Goal: Transaction & Acquisition: Purchase product/service

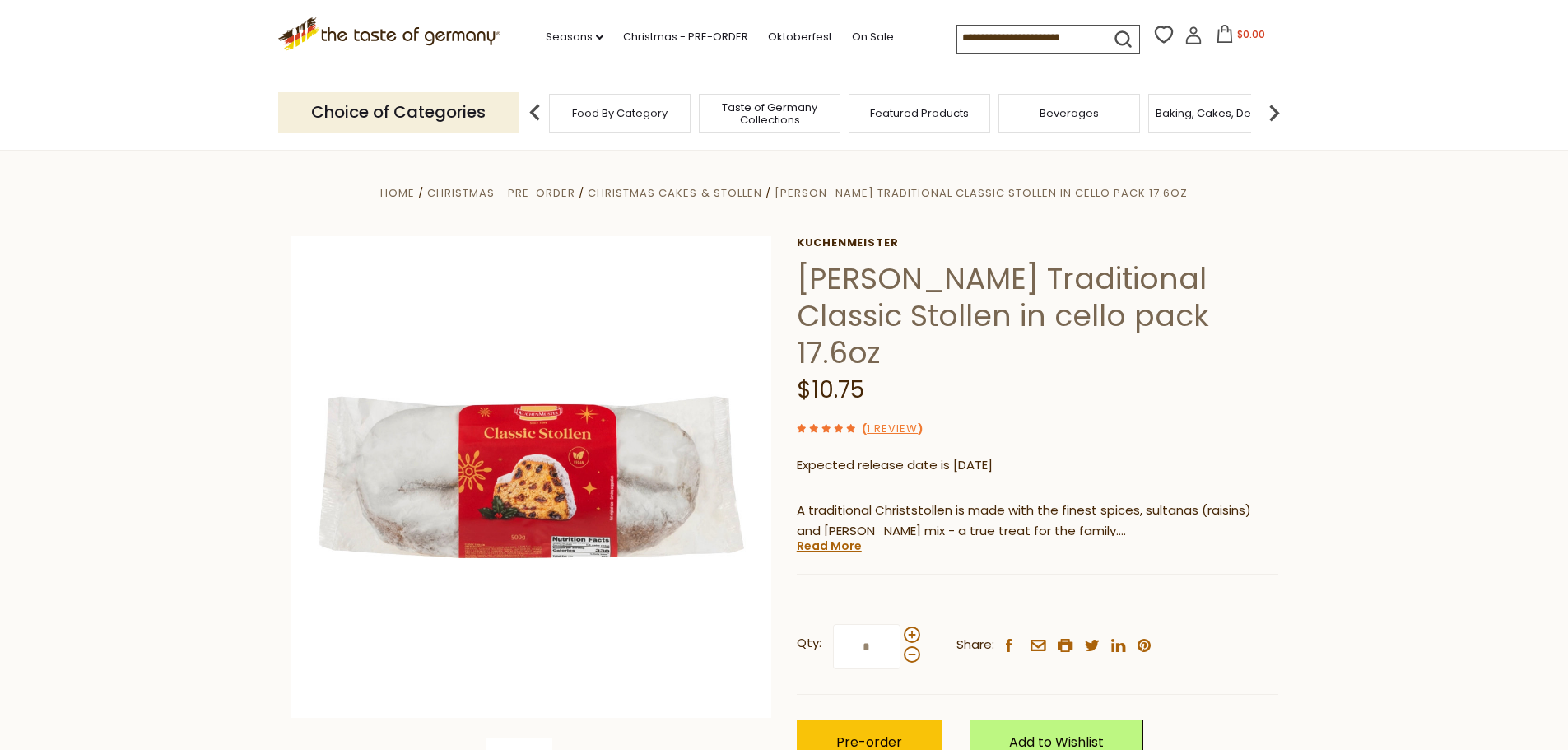
click at [1343, 473] on section "Home Christmas - PRE-ORDER Christmas Cakes & Stollen [PERSON_NAME] Traditional …" at bounding box center [784, 516] width 1568 height 732
click at [657, 195] on span "Christmas Cakes & Stollen" at bounding box center [674, 193] width 173 height 16
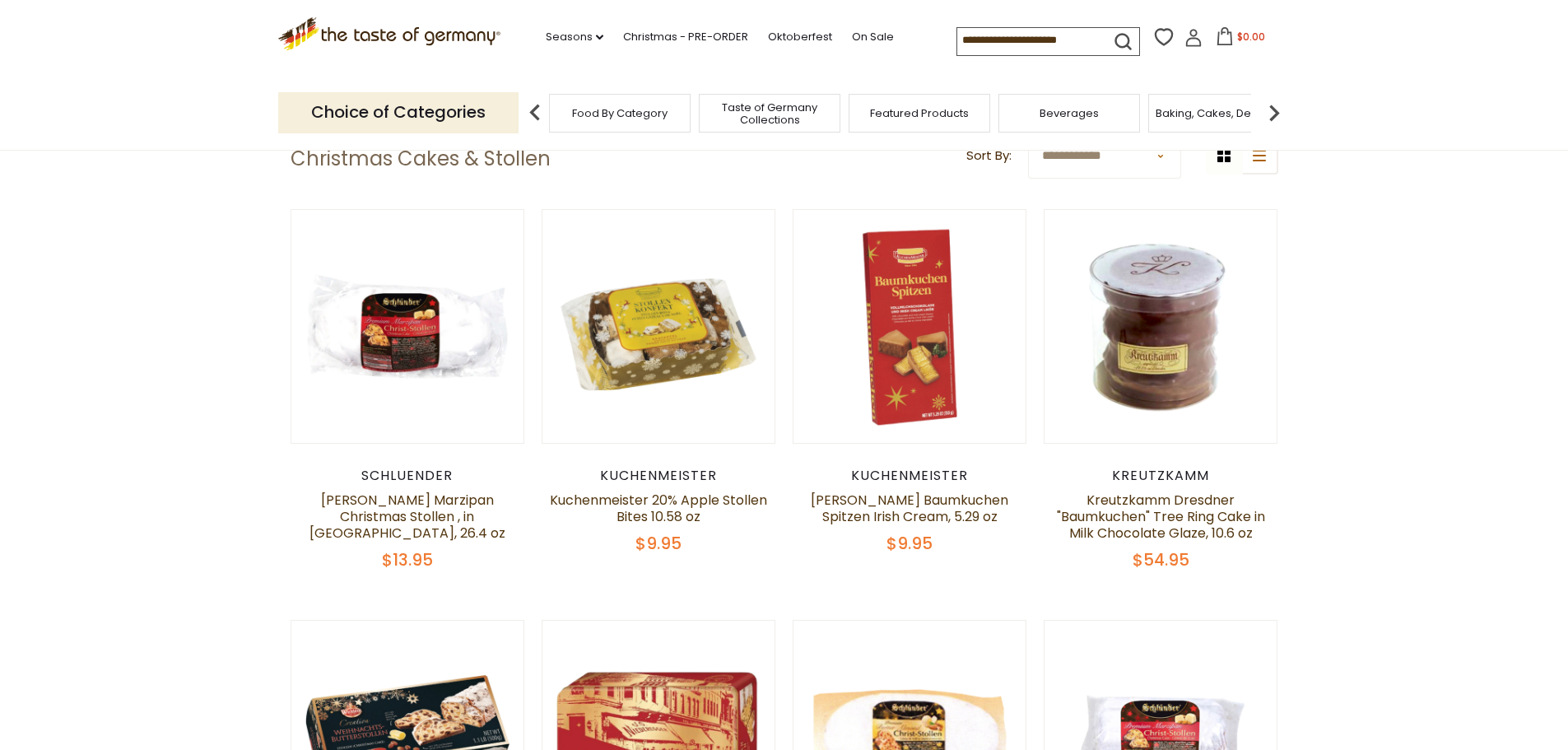
scroll to position [527, 0]
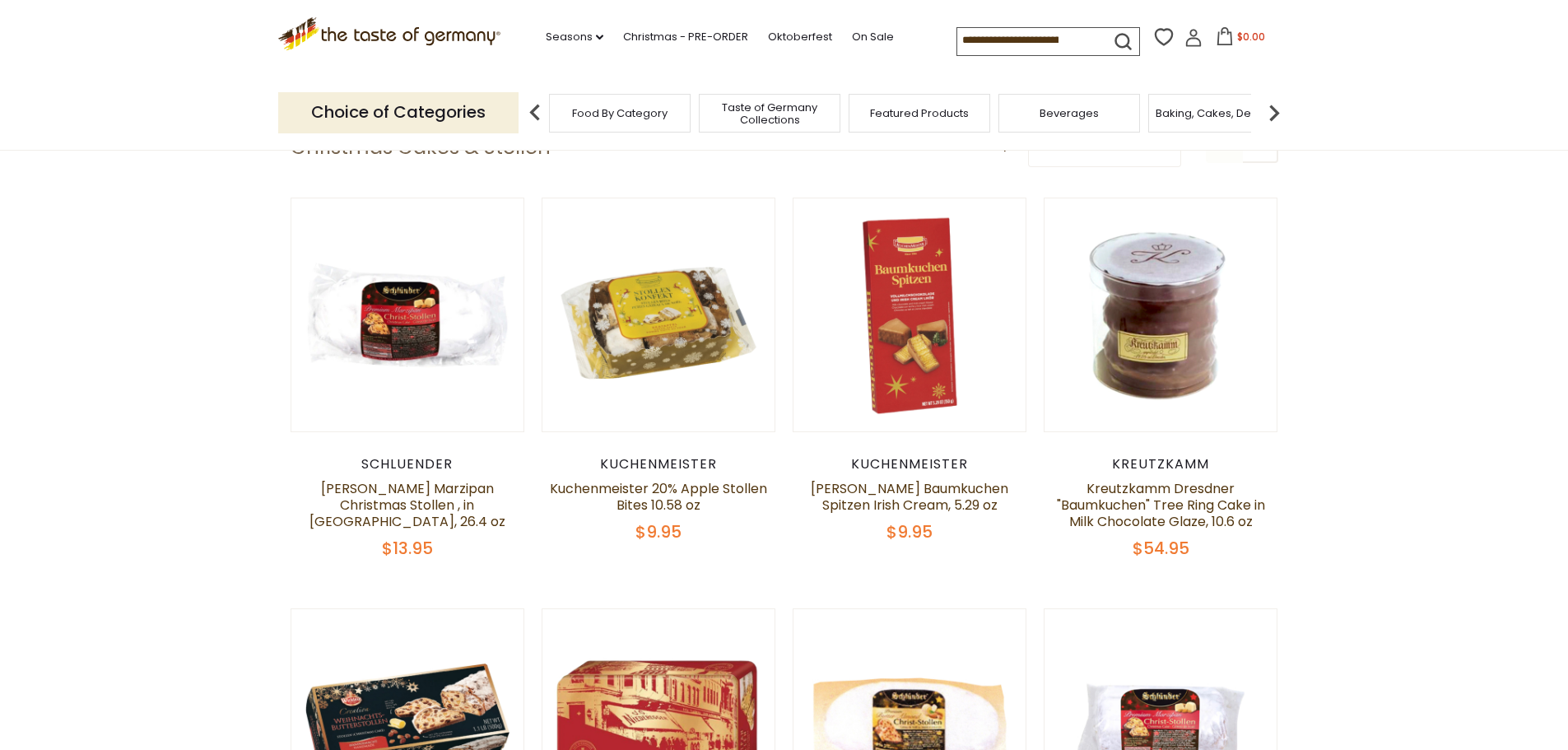
click at [400, 491] on link "Schluender Marzipan Christmas Stollen , in Cello, 26.4 oz" at bounding box center [408, 504] width 196 height 52
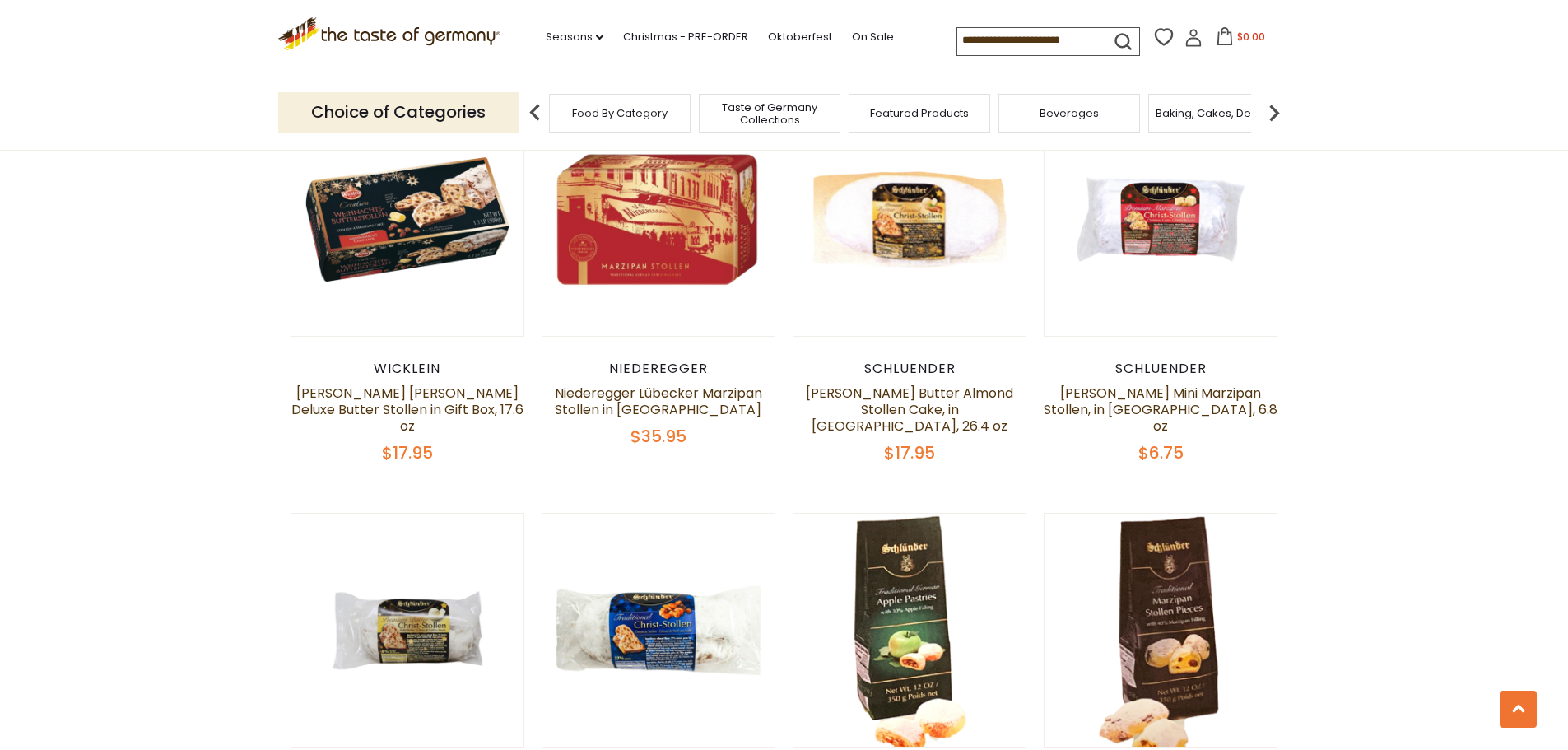
scroll to position [1086, 0]
